Goal: Transaction & Acquisition: Purchase product/service

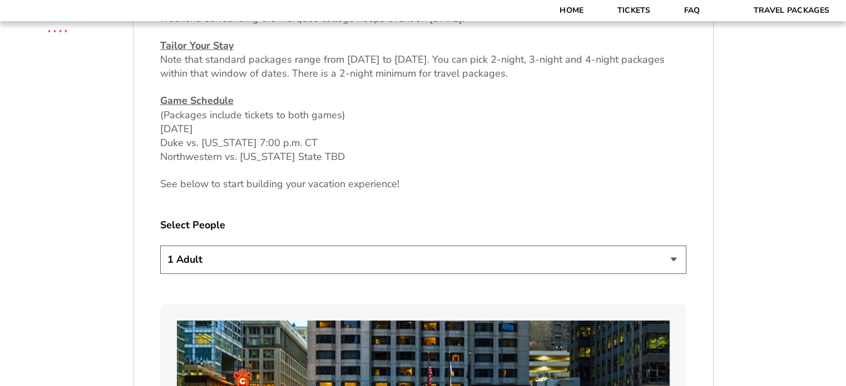
scroll to position [500, 0]
click at [200, 251] on select "1 Adult 2 Adults 3 Adults 4 Adults 2 Adults + 1 Child 2 Adults + 2 Children 2 A…" at bounding box center [423, 259] width 526 height 28
select select "4 Adults"
click at [160, 245] on select "1 Adult 2 Adults 3 Adults 4 Adults 2 Adults + 1 Child 2 Adults + 2 Children 2 A…" at bounding box center [423, 259] width 526 height 28
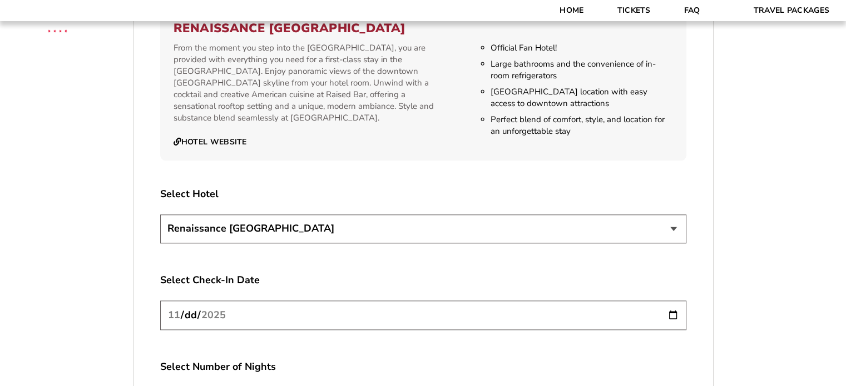
scroll to position [1279, 0]
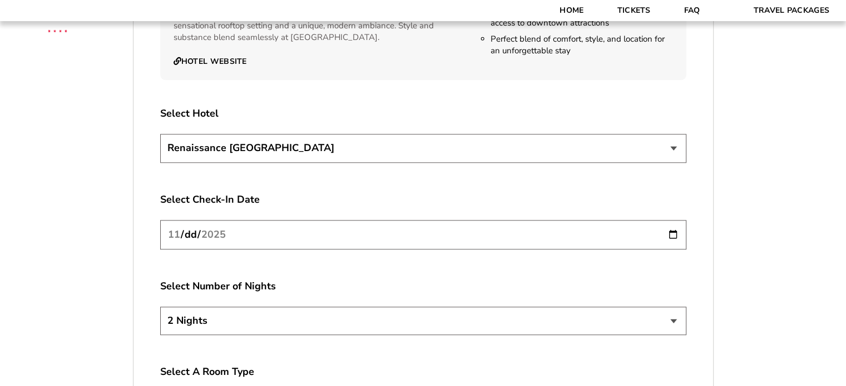
click at [225, 148] on select "Renaissance [GEOGRAPHIC_DATA]" at bounding box center [423, 148] width 526 height 28
click at [225, 151] on select "Renaissance [GEOGRAPHIC_DATA]" at bounding box center [423, 148] width 526 height 28
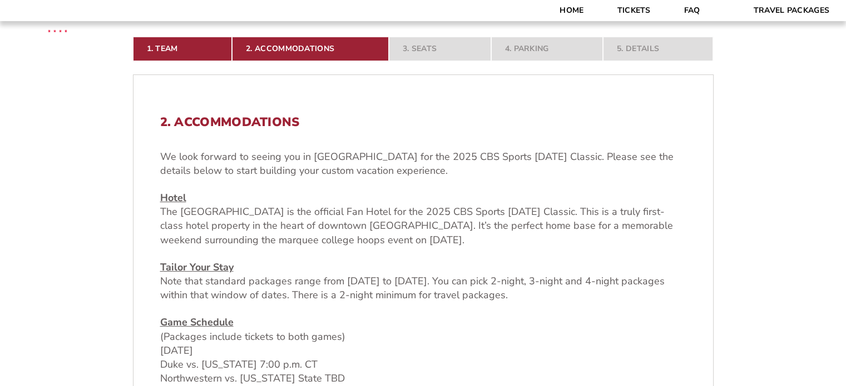
scroll to position [334, 0]
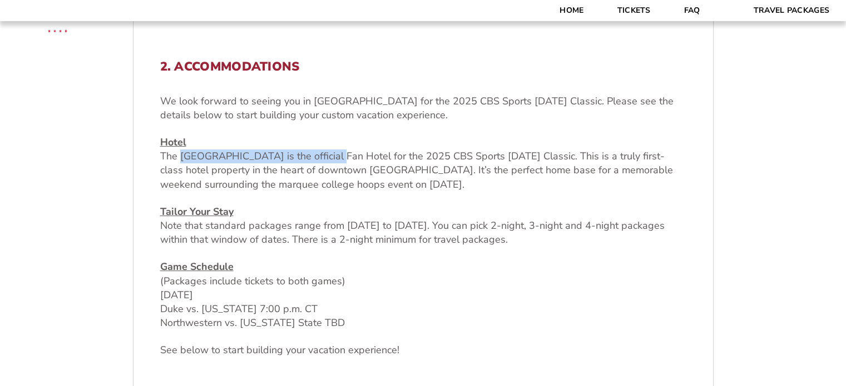
drag, startPoint x: 178, startPoint y: 156, endPoint x: 354, endPoint y: 158, distance: 175.7
click at [354, 158] on p "Hotel The [GEOGRAPHIC_DATA] is the official Fan Hotel for the 2025 CBS Sports […" at bounding box center [423, 164] width 526 height 56
copy p "Renaissance [GEOGRAPHIC_DATA]"
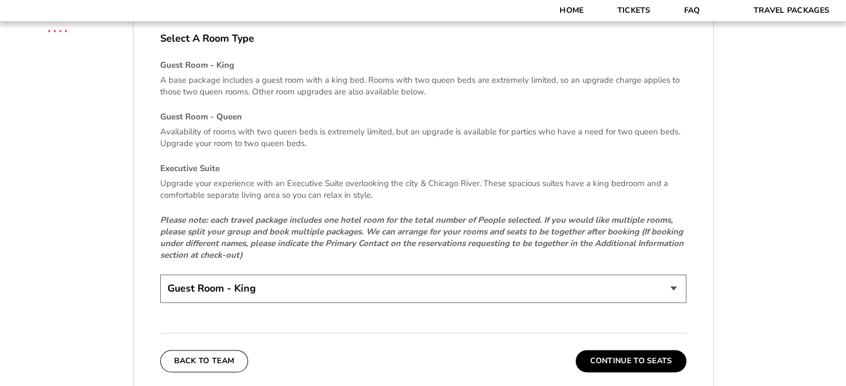
scroll to position [1668, 0]
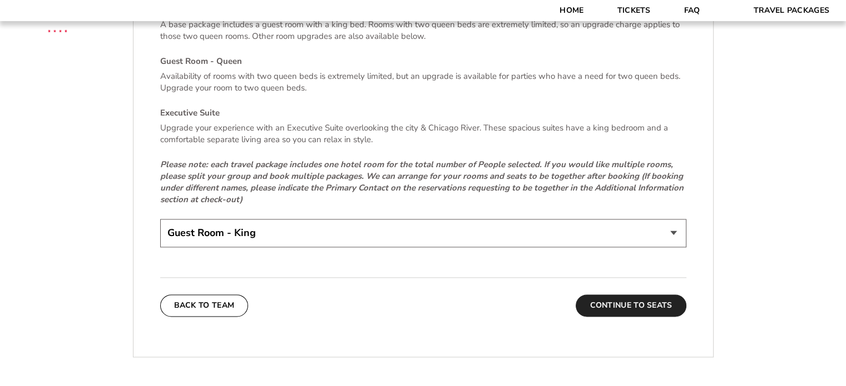
click at [663, 302] on button "Continue To Seats" at bounding box center [630, 306] width 110 height 22
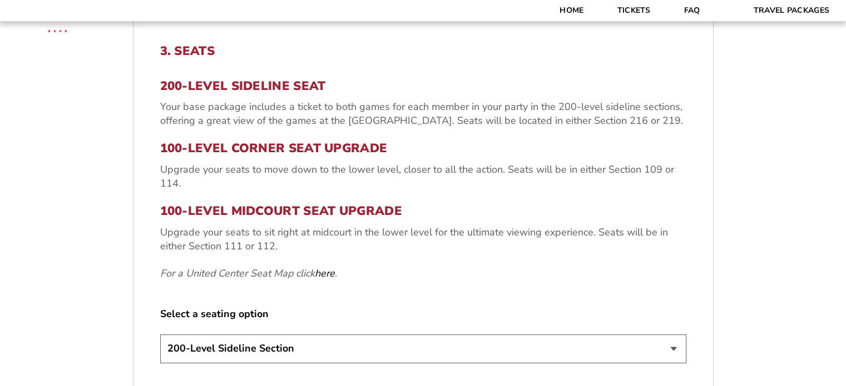
scroll to position [405, 0]
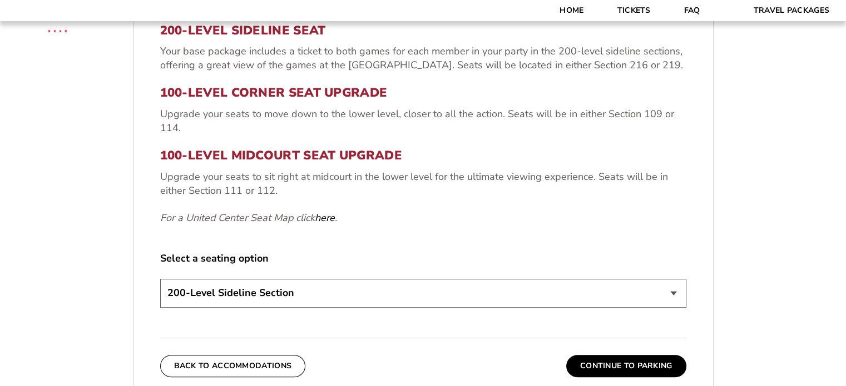
click at [245, 295] on select "200-Level Sideline Section 100-Level Corner Seat Upgrade (+$80 per person) 100-…" at bounding box center [423, 293] width 526 height 28
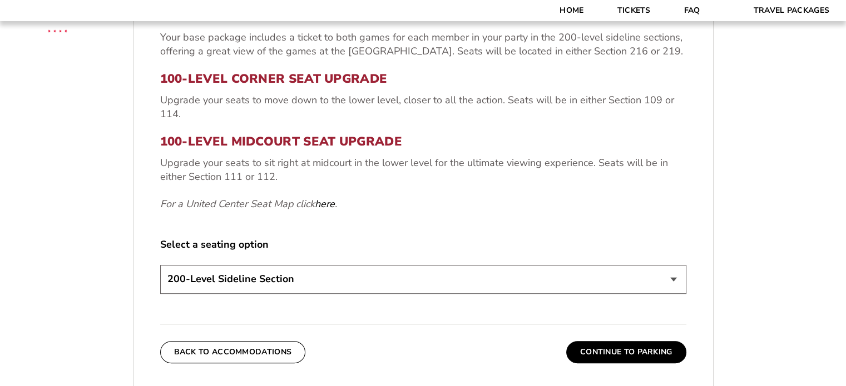
scroll to position [460, 0]
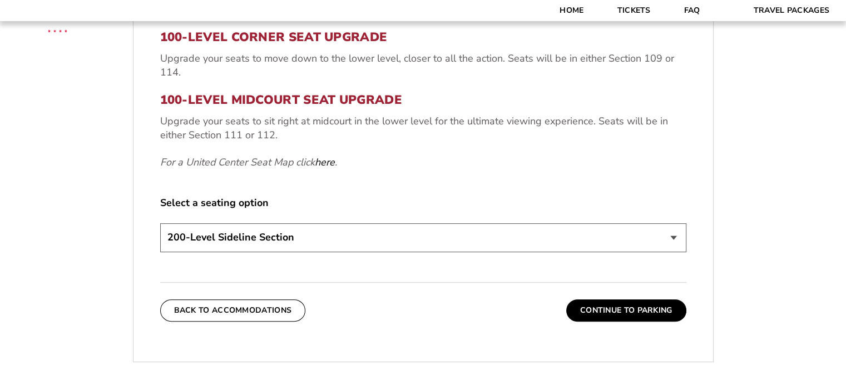
click at [217, 231] on select "200-Level Sideline Section 100-Level Corner Seat Upgrade (+$80 per person) 100-…" at bounding box center [423, 238] width 526 height 28
select select "100-Level Corner Seat Upgrade"
click at [160, 224] on select "200-Level Sideline Section 100-Level Corner Seat Upgrade (+$80 per person) 100-…" at bounding box center [423, 238] width 526 height 28
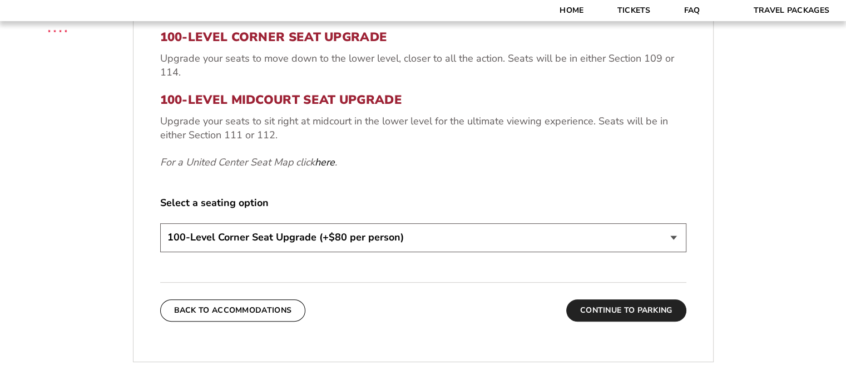
click at [649, 317] on button "Continue To Parking" at bounding box center [626, 311] width 120 height 22
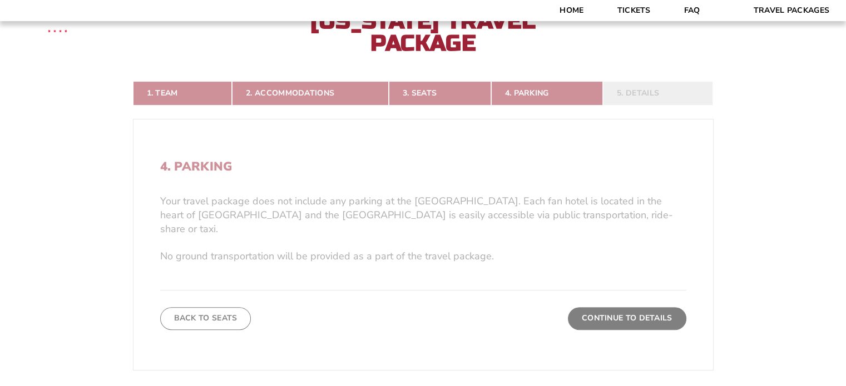
scroll to position [349, 0]
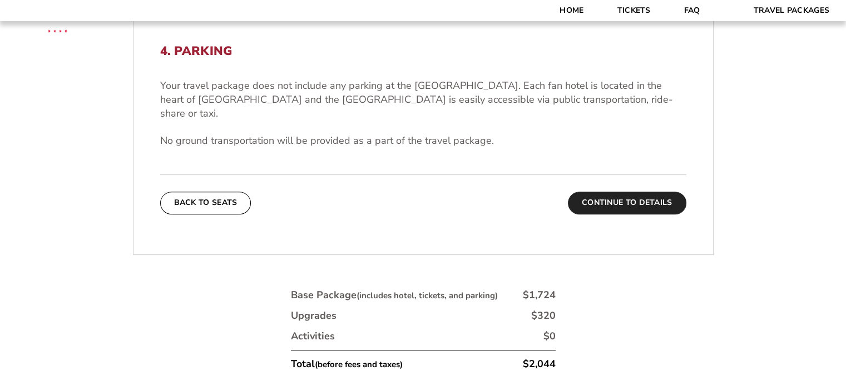
click at [651, 195] on button "Continue To Details" at bounding box center [627, 203] width 118 height 22
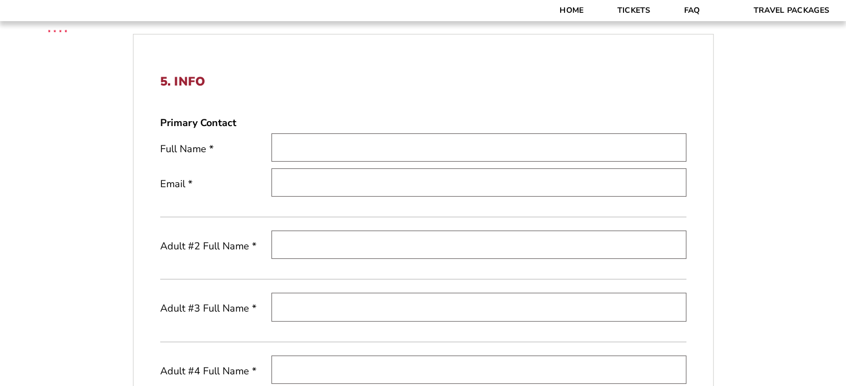
scroll to position [238, 0]
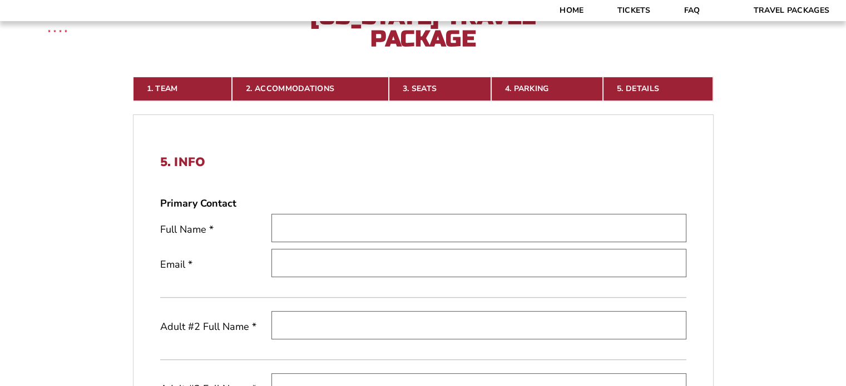
click at [324, 231] on input "text" at bounding box center [478, 228] width 415 height 28
type input "Jason Parker"
type input "[EMAIL_ADDRESS][DOMAIN_NAME]"
click at [56, 234] on form "Arkansas Arkansas Travel Package Duke Duke Travel Package Northwestern Northwes…" at bounding box center [423, 304] width 846 height 1084
click at [280, 314] on input "text" at bounding box center [478, 325] width 415 height 28
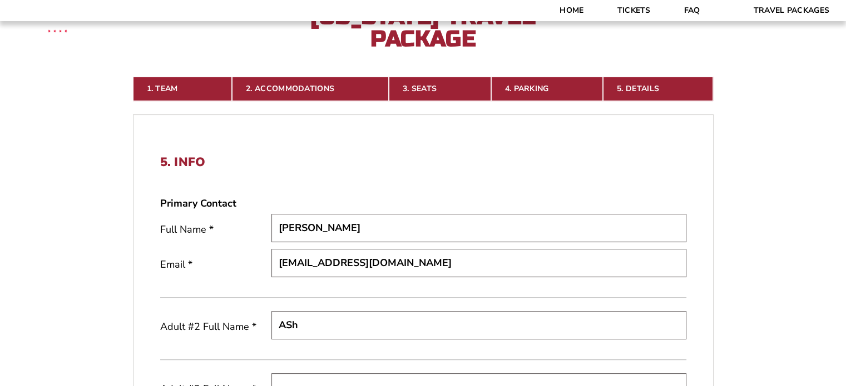
type input "Ashley Parker"
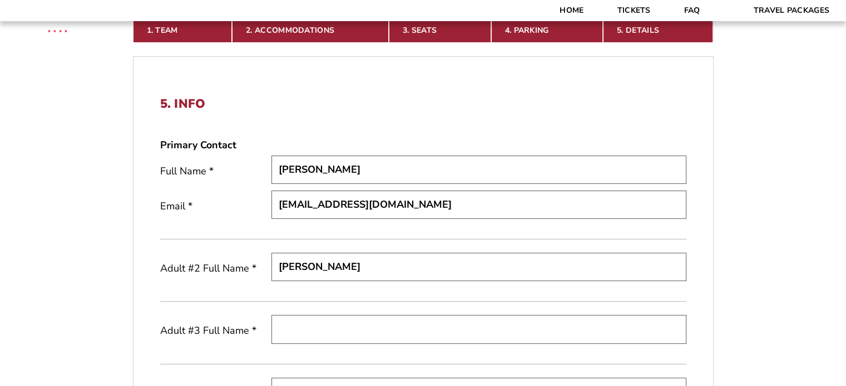
scroll to position [405, 0]
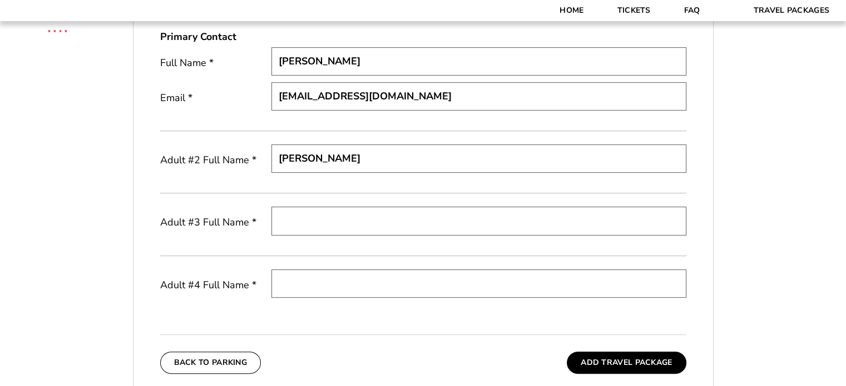
click at [320, 227] on input "text" at bounding box center [478, 221] width 415 height 28
type input "Drew Parker"
click at [324, 280] on input "text" at bounding box center [478, 284] width 415 height 28
type input "Will Parker"
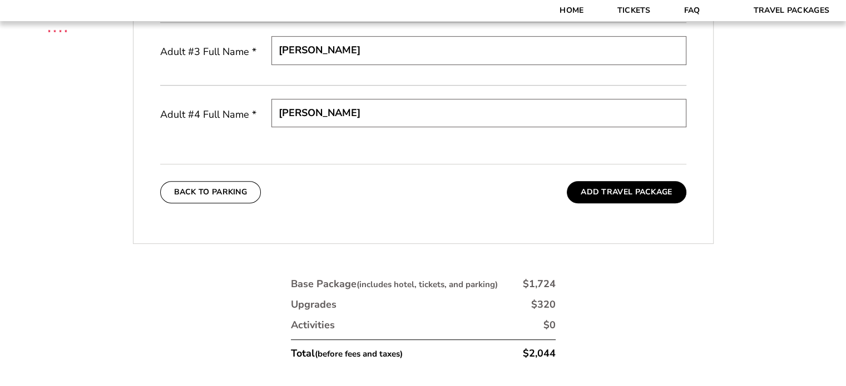
scroll to position [627, 0]
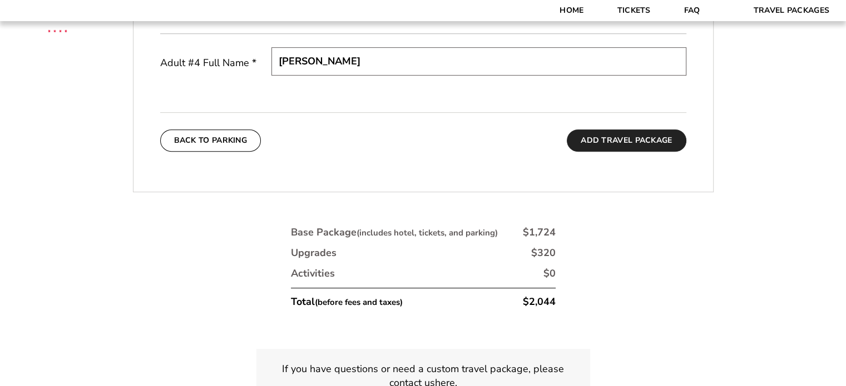
click at [645, 148] on button "Add Travel Package" at bounding box center [626, 141] width 119 height 22
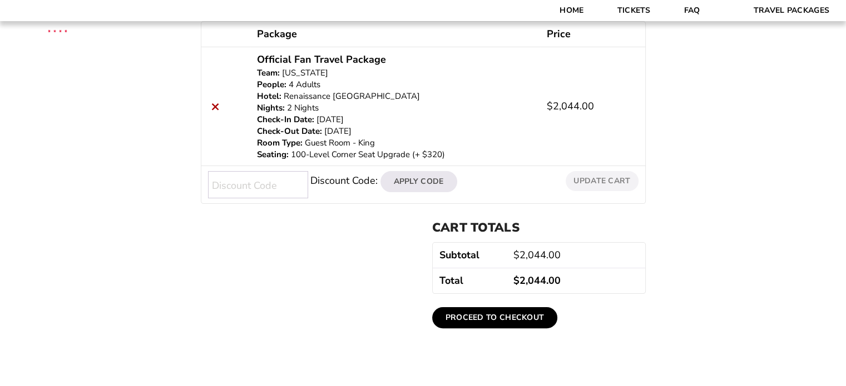
scroll to position [222, 0]
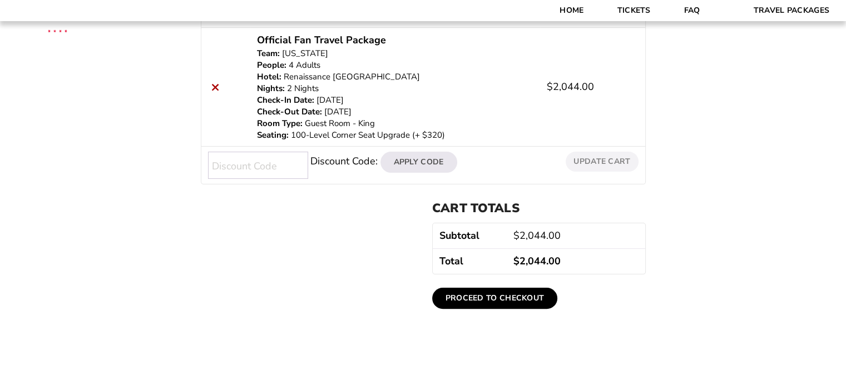
click at [479, 295] on link "Proceed to checkout" at bounding box center [495, 298] width 126 height 21
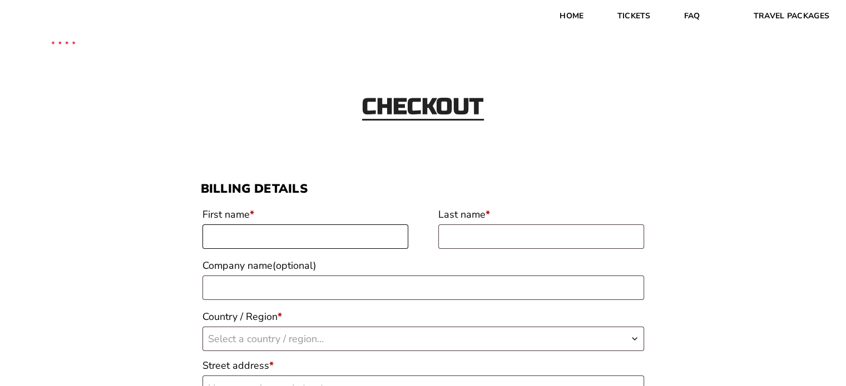
click at [253, 229] on input "First name *" at bounding box center [305, 237] width 206 height 24
type input "[PERSON_NAME]"
select select "US"
type input "[STREET_ADDRESS]"
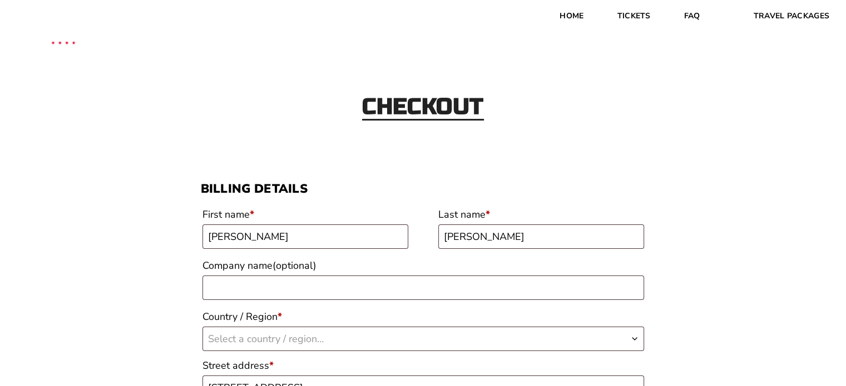
type input "Little Rock"
type input "72212-3453"
type input "15016800321"
type input "[EMAIL_ADDRESS][DOMAIN_NAME]"
select select "US"
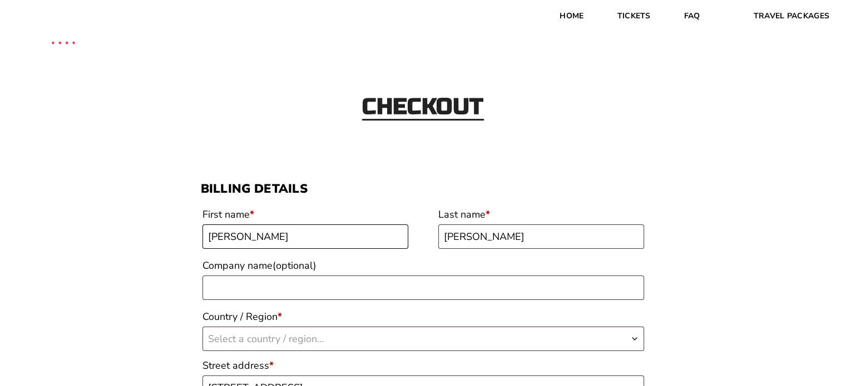
select select "AR"
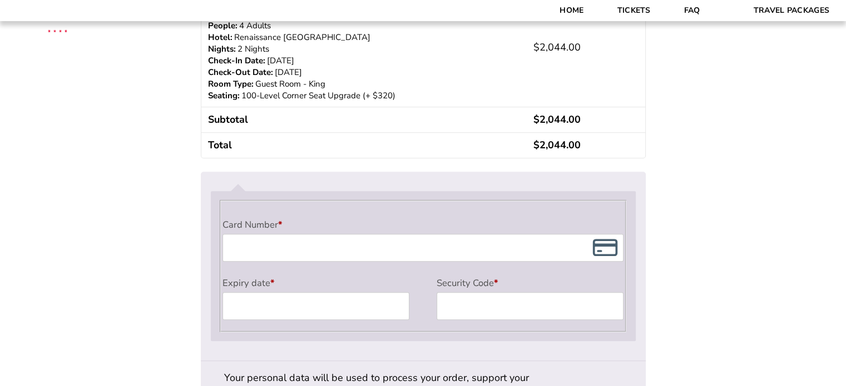
scroll to position [774, 0]
